Goal: Task Accomplishment & Management: Use online tool/utility

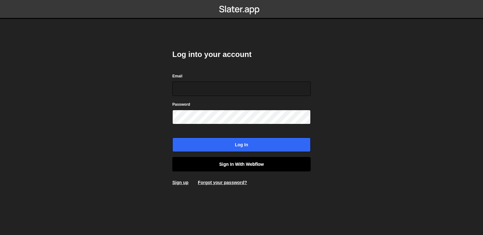
click at [214, 161] on link "Sign in with Webflow" at bounding box center [241, 164] width 138 height 14
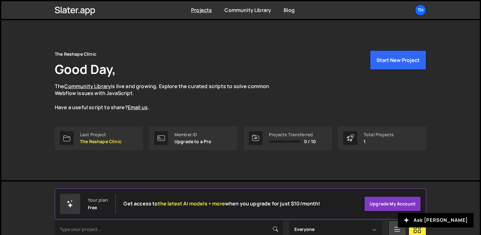
scroll to position [88, 0]
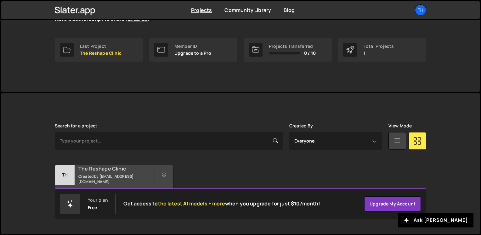
click at [135, 174] on small "Created by morhaf.abdelsalam@gmail.com" at bounding box center [116, 179] width 76 height 11
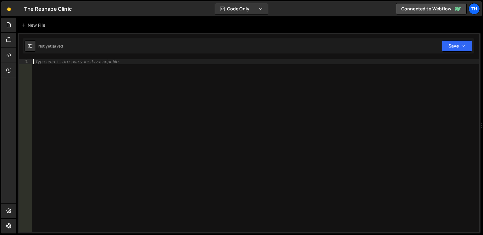
click at [169, 150] on div "Type cmd + s to save your Javascript file." at bounding box center [255, 150] width 447 height 183
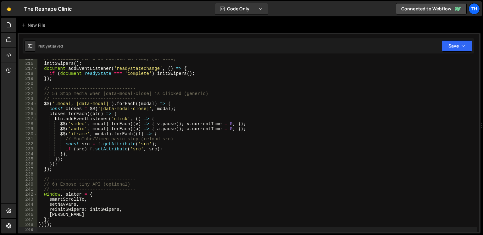
scroll to position [1080, 0]
click at [458, 52] on div "Not yet saved Upgrade to Edit Save Save to Staging S Not saved S G" at bounding box center [249, 45] width 452 height 15
click at [455, 49] on button "Save" at bounding box center [457, 45] width 31 height 11
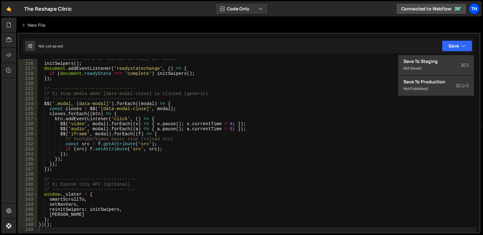
click at [475, 9] on div "Th" at bounding box center [474, 8] width 11 height 11
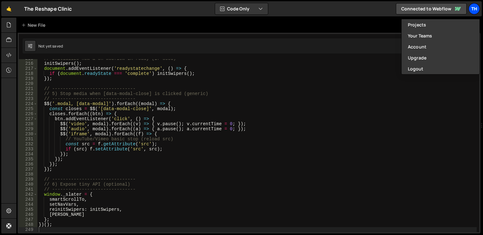
click at [475, 9] on div "Th" at bounding box center [474, 8] width 11 height 11
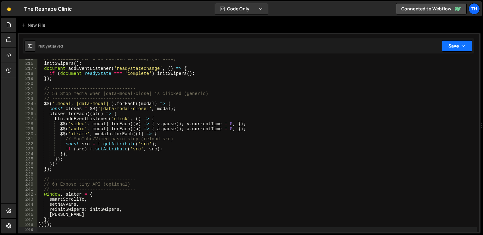
click at [451, 45] on button "Save" at bounding box center [457, 45] width 31 height 11
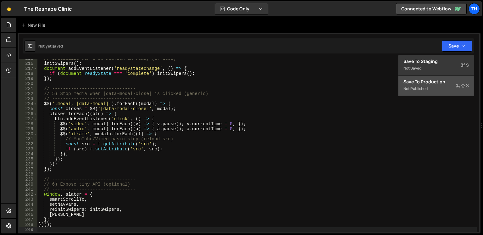
click at [435, 81] on div "Save to Production S" at bounding box center [435, 82] width 65 height 6
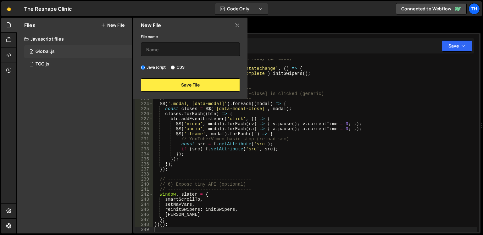
click at [94, 51] on div "0 Global.js 0" at bounding box center [78, 51] width 108 height 13
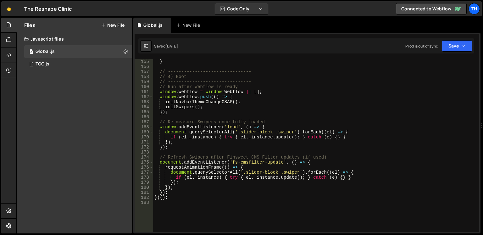
scroll to position [832, 0]
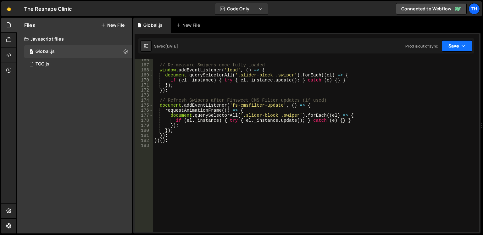
click at [453, 50] on button "Save" at bounding box center [457, 45] width 31 height 11
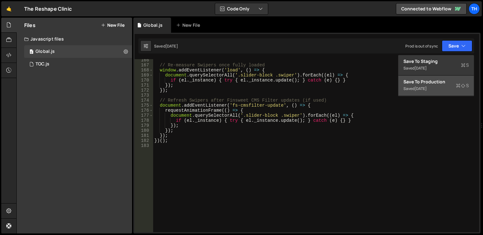
click at [439, 82] on div "Save to Production S" at bounding box center [435, 82] width 65 height 6
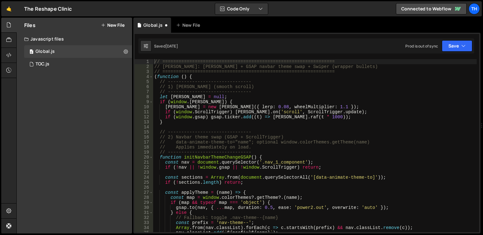
scroll to position [0, 0]
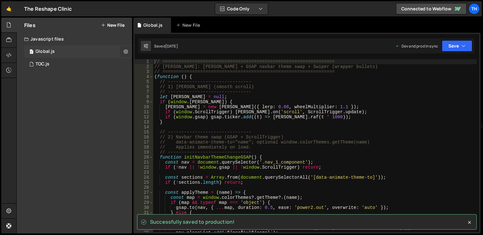
click at [125, 53] on icon at bounding box center [126, 51] width 4 height 6
type input "Global"
radio input "true"
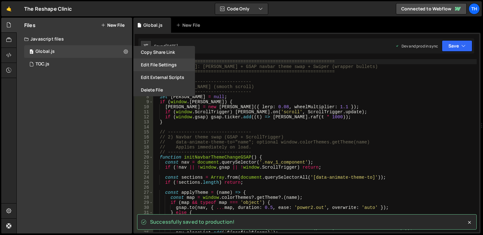
click at [179, 66] on button "Edit File Settings" at bounding box center [164, 64] width 62 height 13
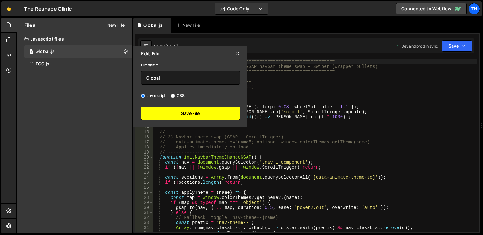
click at [164, 108] on button "Save File" at bounding box center [190, 113] width 99 height 13
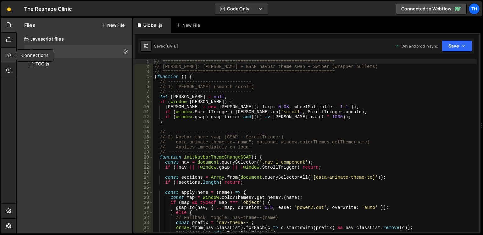
click at [8, 59] on div at bounding box center [8, 55] width 15 height 15
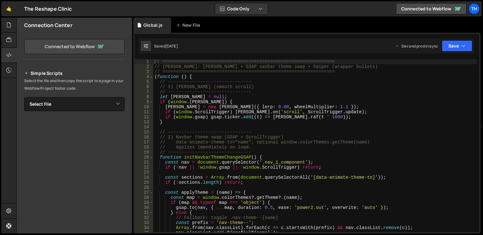
scroll to position [50, 0]
